Goal: Information Seeking & Learning: Learn about a topic

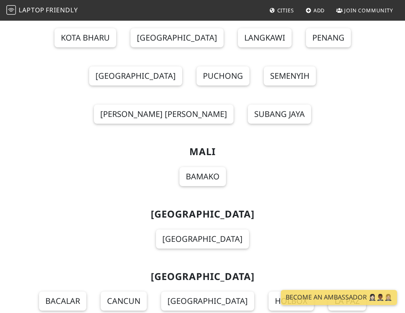
scroll to position [6069, 0]
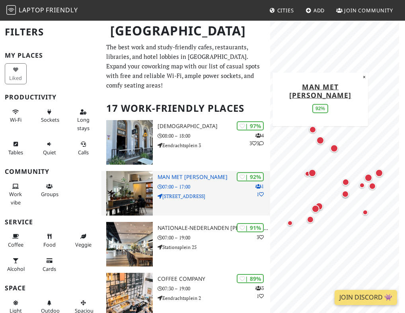
click at [188, 178] on h3 "Man met bril koffie" at bounding box center [214, 177] width 113 height 7
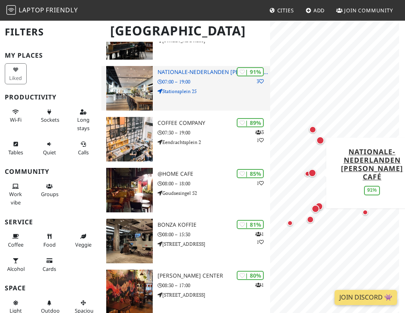
scroll to position [159, 0]
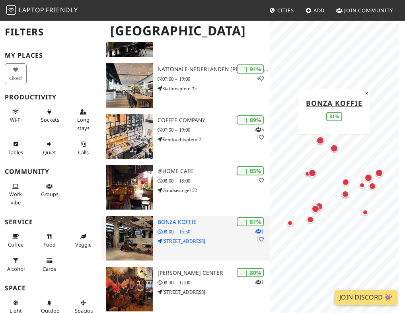
click at [173, 225] on h3 "Bonza koffie" at bounding box center [214, 222] width 113 height 7
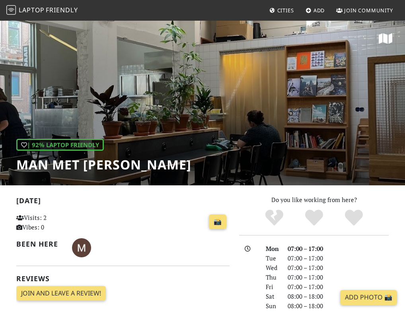
drag, startPoint x: 14, startPoint y: 159, endPoint x: 174, endPoint y: 164, distance: 160.5
click at [176, 164] on div "| 92% Laptop Friendly Man met bril koffie" at bounding box center [202, 103] width 405 height 166
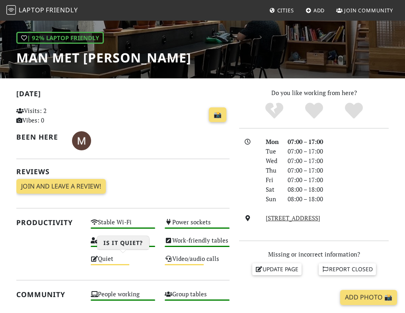
scroll to position [143, 0]
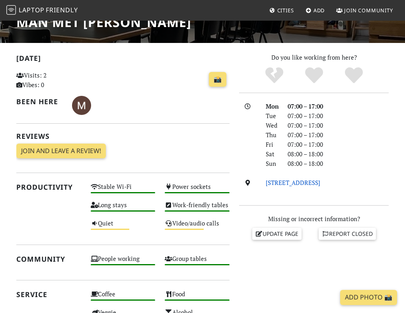
click at [320, 182] on link "Vijverhofstraat 70, 3032 SN, Rotterdam" at bounding box center [293, 183] width 55 height 8
click at [320, 185] on link "Vijverhofstraat 70, 3032 SN, Rotterdam" at bounding box center [293, 183] width 55 height 8
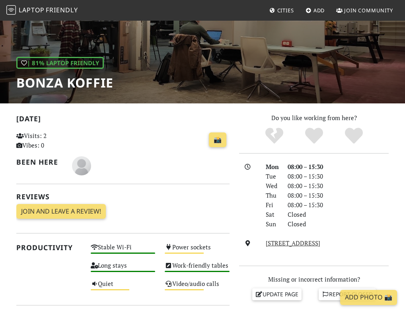
scroll to position [127, 0]
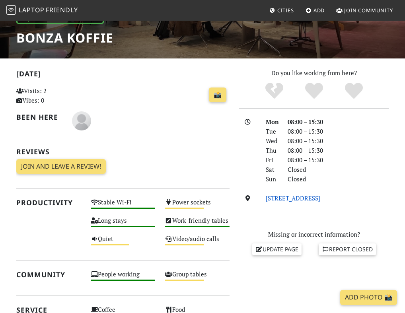
click at [283, 200] on link "[STREET_ADDRESS]" at bounding box center [293, 198] width 55 height 8
